Goal: Navigation & Orientation: Find specific page/section

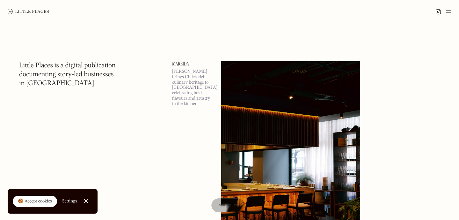
click at [451, 12] on img at bounding box center [449, 12] width 5 height 8
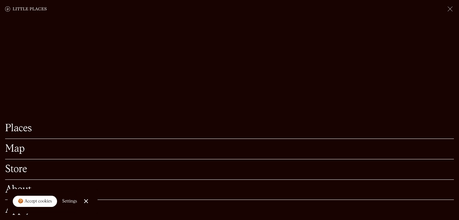
scroll to position [80, 0]
click at [23, 152] on link "Map" at bounding box center [229, 149] width 449 height 10
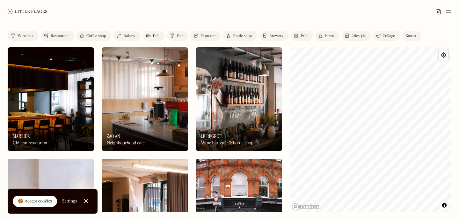
click at [449, 7] on div at bounding box center [229, 11] width 459 height 23
click at [449, 8] on img at bounding box center [449, 12] width 5 height 8
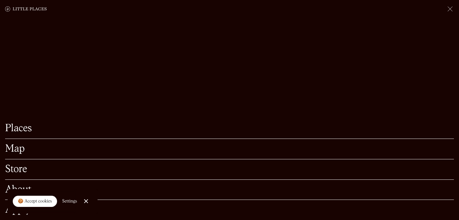
click at [27, 128] on link "Places" at bounding box center [229, 128] width 449 height 10
